Goal: Complete application form

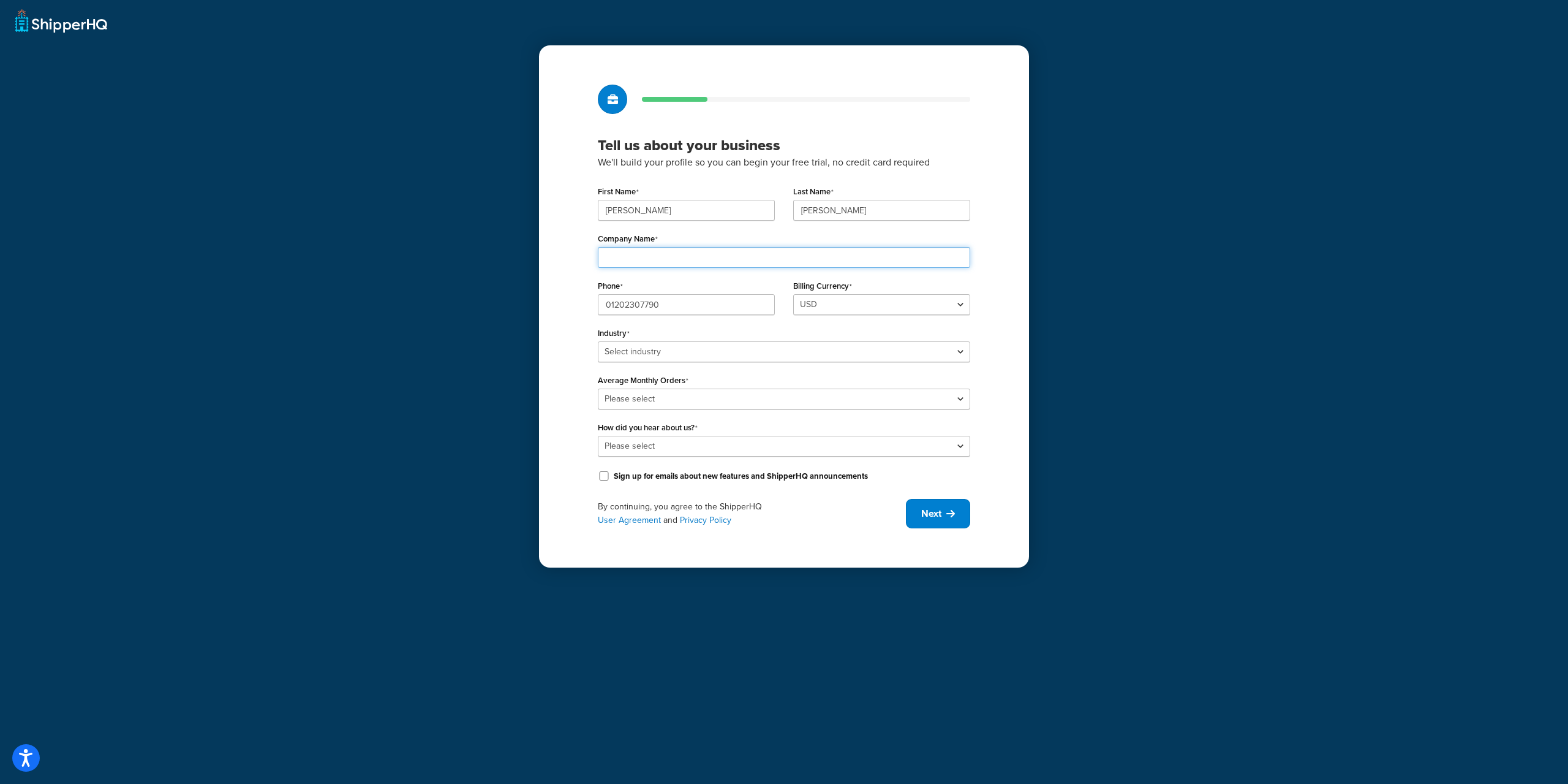
click at [642, 260] on input "Company Name" at bounding box center [784, 257] width 373 height 21
type input "Muc-Off"
click at [689, 352] on select "Select industry Automotive Adult Agriculture Alcohol, Tobacco & CBD Arts & Craf…" at bounding box center [784, 351] width 373 height 21
click at [598, 341] on select "Select industry Automotive Adult Agriculture Alcohol, Tobacco & CBD Arts & Craf…" at bounding box center [784, 351] width 373 height 21
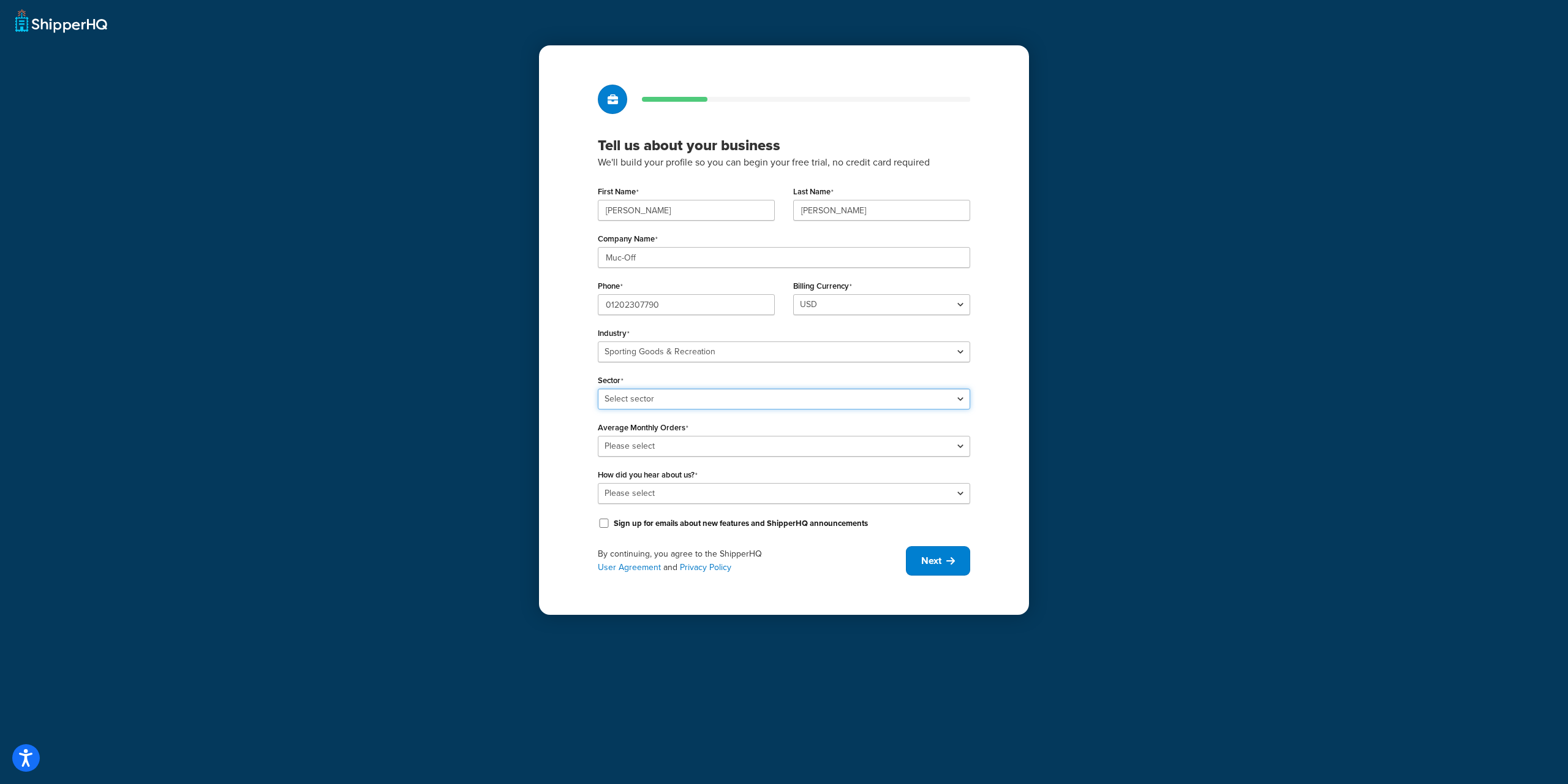
click at [711, 403] on select "Select sector Boating & Marine Equipment Camping & Outdoor Equipment Hunting & …" at bounding box center [784, 398] width 373 height 21
click at [712, 403] on select "Select sector Boating & Marine Equipment Camping & Outdoor Equipment Hunting & …" at bounding box center [784, 398] width 373 height 21
click at [706, 353] on select "Select industry Automotive Adult Agriculture Alcohol, Tobacco & CBD Arts & Craf…" at bounding box center [784, 351] width 373 height 21
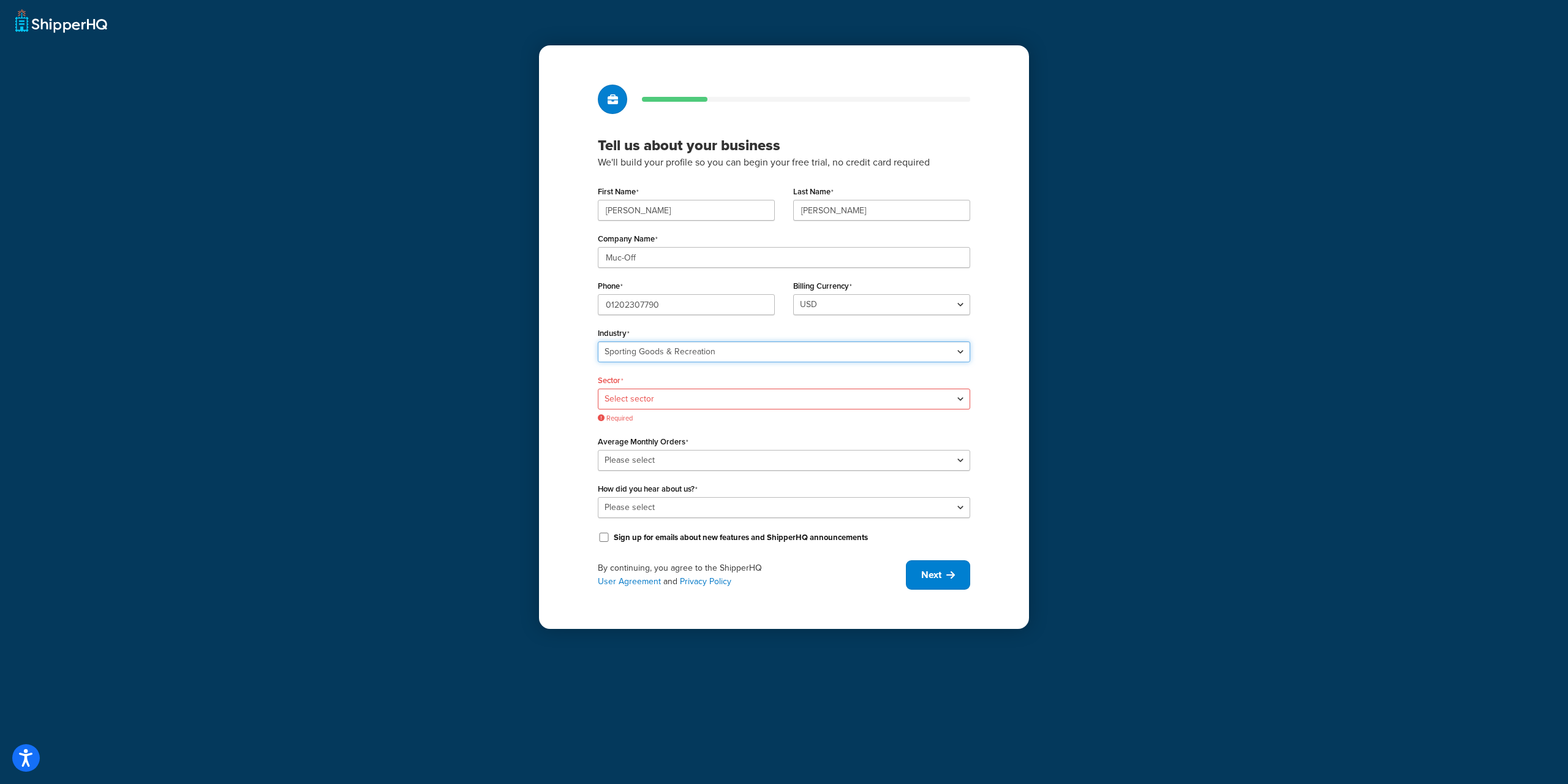
select select "9"
click at [598, 341] on select "Select industry Automotive Adult Agriculture Alcohol, Tobacco & CBD Arts & Craf…" at bounding box center [784, 351] width 373 height 21
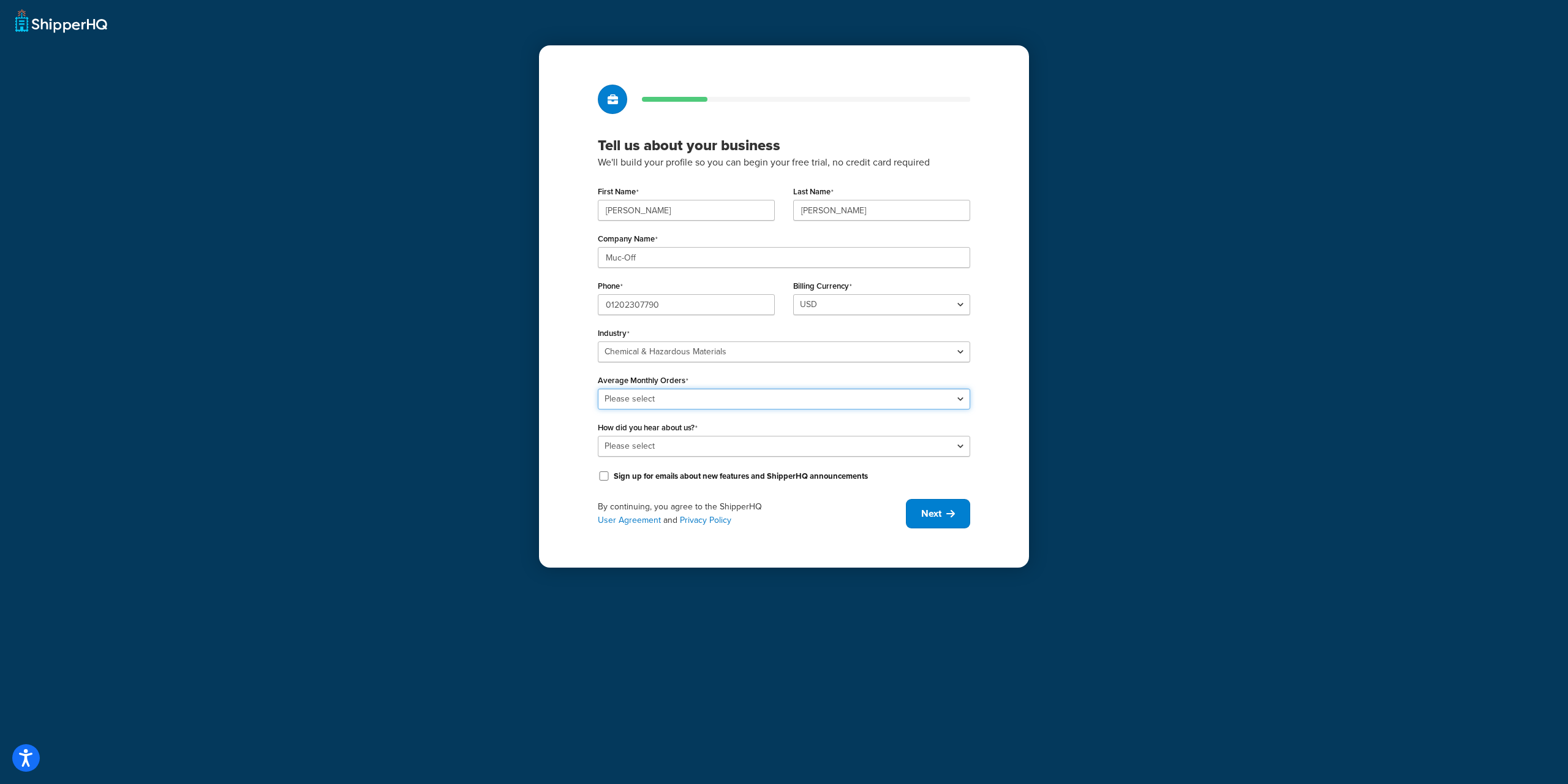
click at [667, 397] on select "Please select 0-500 501-1,000 1,001-10,000 10,001-20,000 Over 20,000" at bounding box center [784, 398] width 373 height 21
select select "2"
click at [598, 388] on select "Please select 0-500 501-1,000 1,001-10,000 10,001-20,000 Over 20,000" at bounding box center [784, 398] width 373 height 21
click at [677, 450] on select "Please select Online Search App Store or Marketplace Listing Referred by Agency…" at bounding box center [784, 446] width 373 height 21
select select "1"
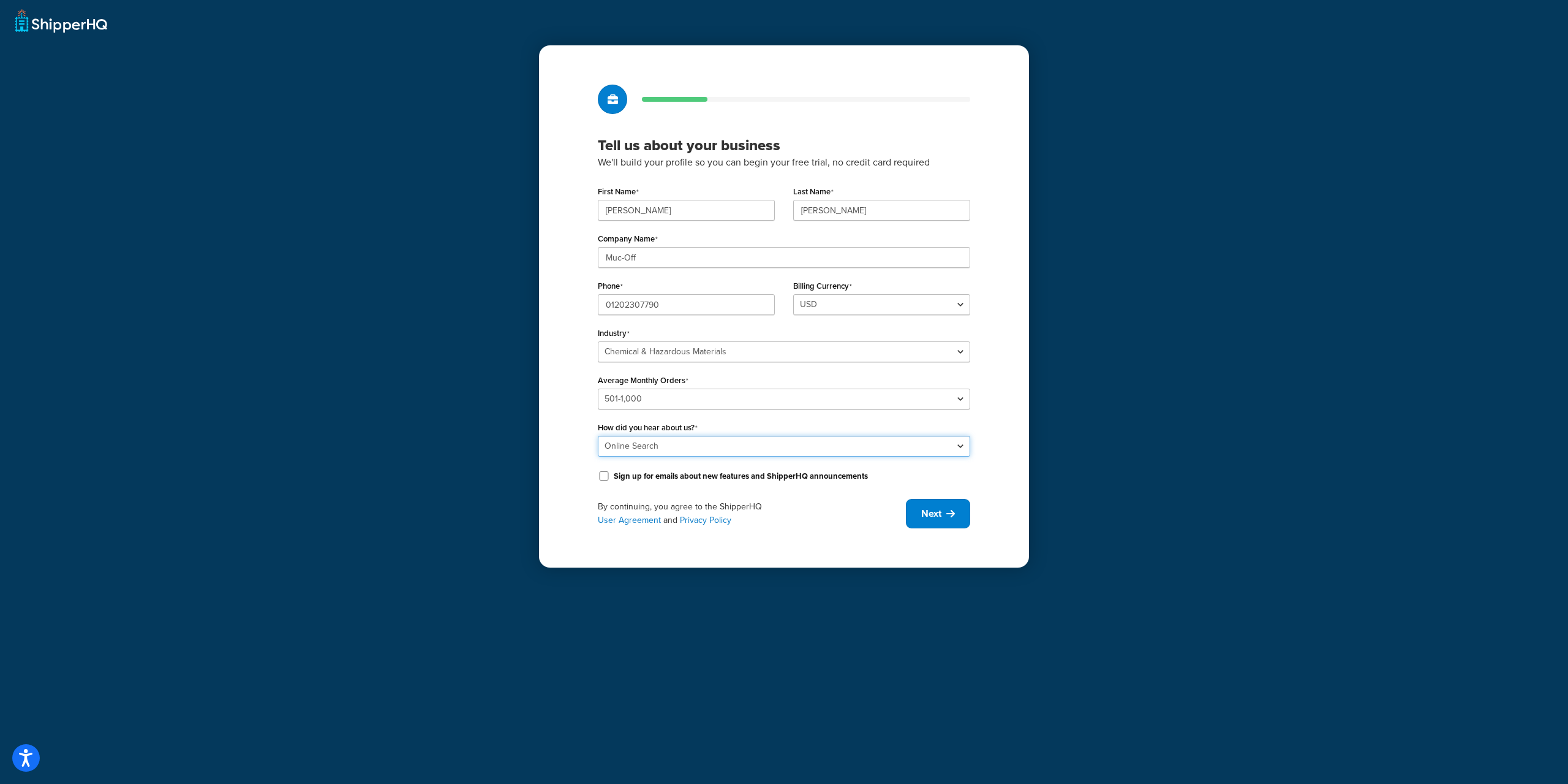
click at [598, 436] on select "Please select Online Search App Store or Marketplace Listing Referred by Agency…" at bounding box center [784, 446] width 373 height 21
click at [934, 512] on span "Next" at bounding box center [931, 513] width 20 height 14
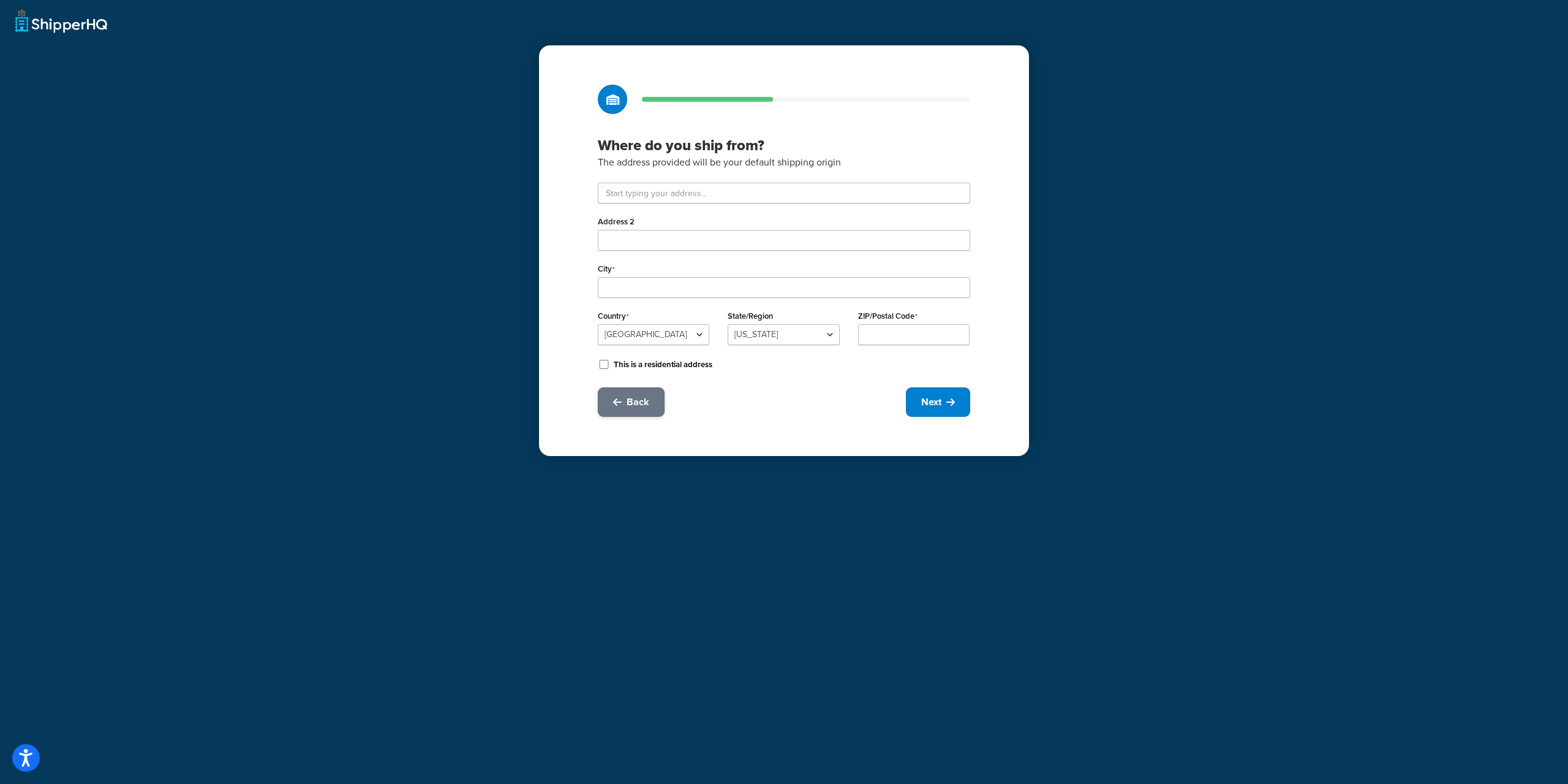
click at [619, 406] on icon at bounding box center [617, 402] width 9 height 10
select select "9"
select select "2"
select select "1"
